Goal: Transaction & Acquisition: Book appointment/travel/reservation

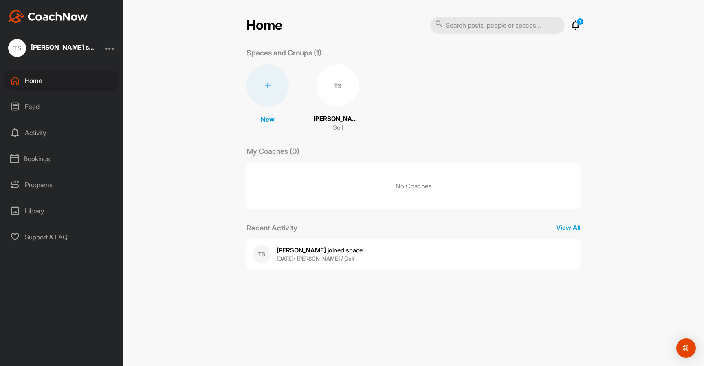
click at [43, 158] on div "Bookings" at bounding box center [61, 159] width 115 height 20
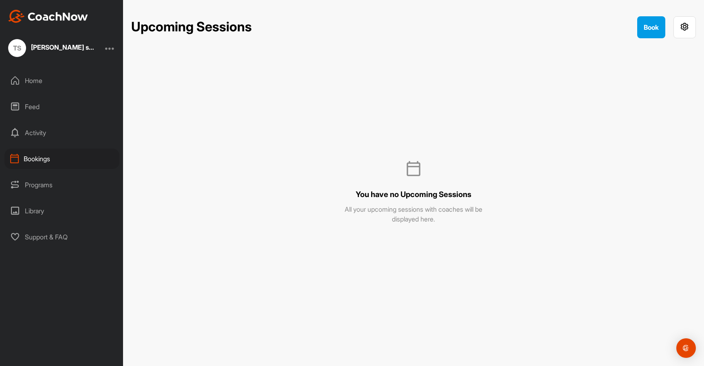
click at [627, 22] on div "Upcoming Sessions Book" at bounding box center [413, 27] width 565 height 22
click at [656, 27] on button "Book" at bounding box center [651, 27] width 28 height 22
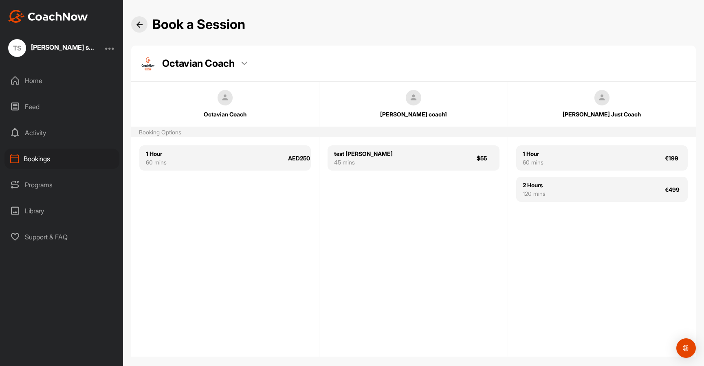
click at [145, 29] on div at bounding box center [139, 24] width 16 height 16
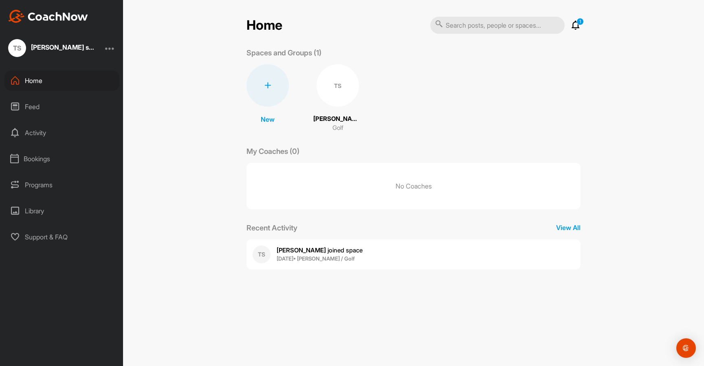
click at [55, 167] on div "Bookings" at bounding box center [61, 159] width 115 height 20
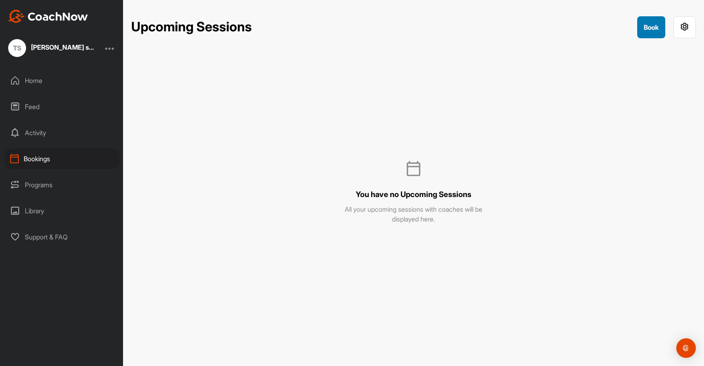
click at [646, 31] on button "Book" at bounding box center [651, 27] width 28 height 22
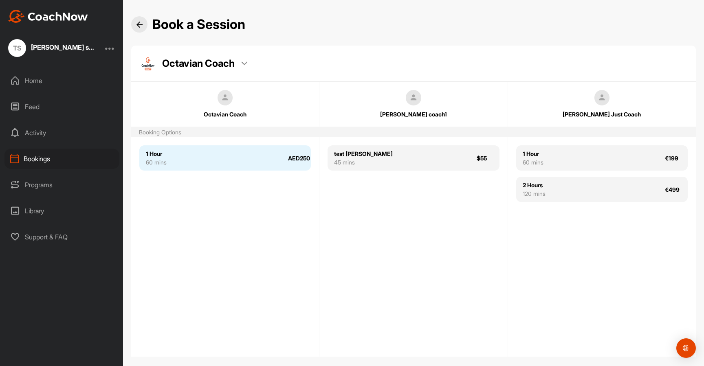
click at [244, 169] on div "1 Hour 60 mins AED250" at bounding box center [225, 157] width 172 height 25
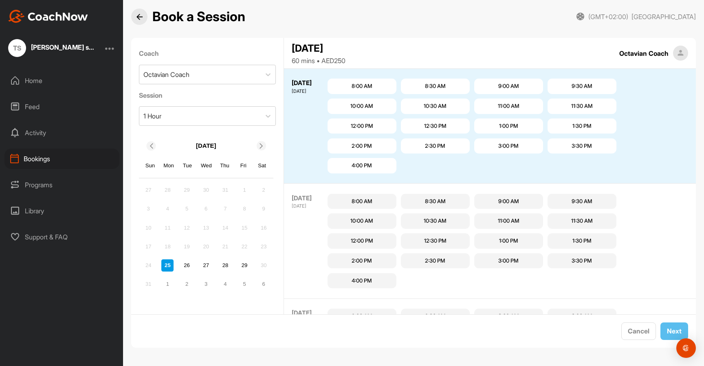
scroll to position [8, 0]
click at [187, 266] on div "26" at bounding box center [187, 265] width 12 height 12
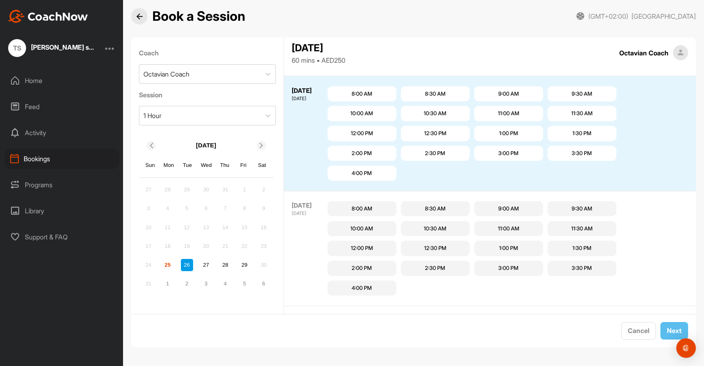
scroll to position [115, 0]
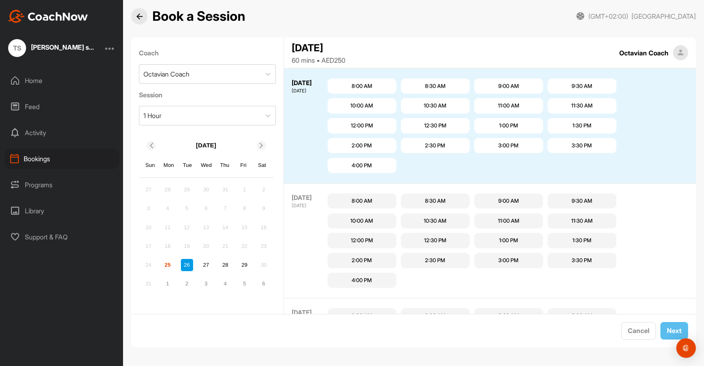
click at [374, 146] on div "2:00 PM" at bounding box center [362, 145] width 69 height 15
click at [662, 332] on button "Next" at bounding box center [674, 331] width 28 height 18
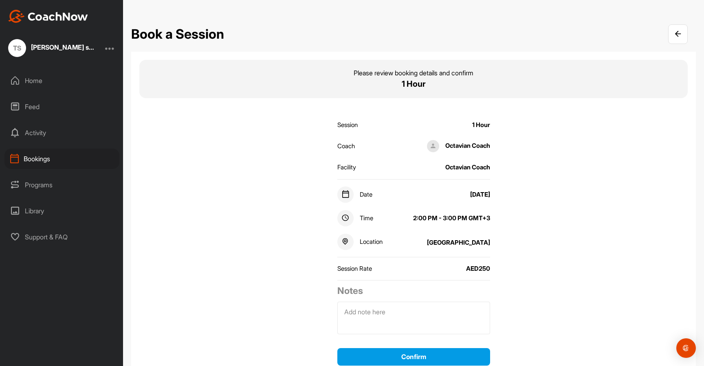
scroll to position [32, 0]
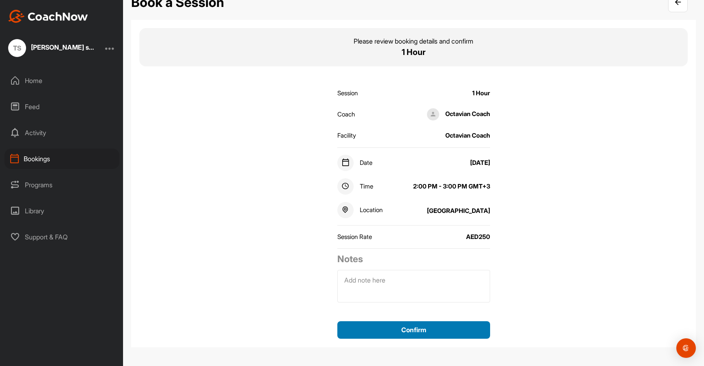
click at [421, 332] on button "Confirm" at bounding box center [413, 330] width 153 height 18
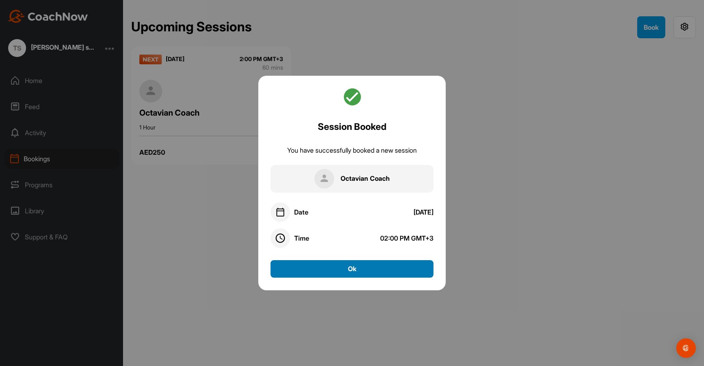
click at [398, 275] on button "Ok" at bounding box center [352, 269] width 163 height 18
